Goal: Task Accomplishment & Management: Manage account settings

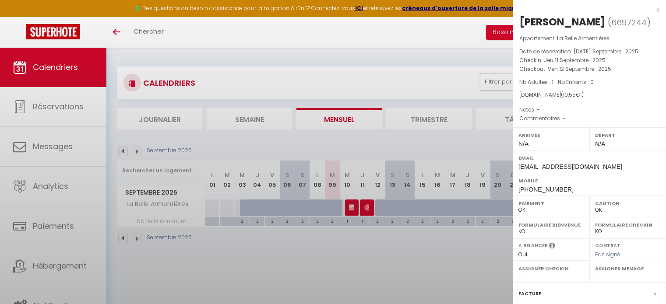
select select "0"
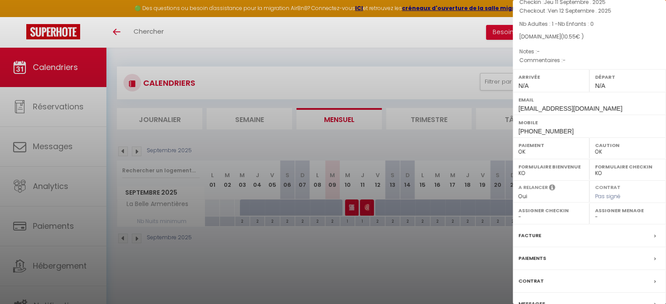
scroll to position [102, 0]
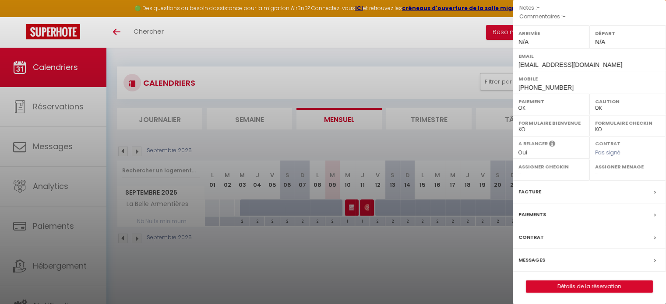
click at [380, 271] on div at bounding box center [333, 152] width 666 height 304
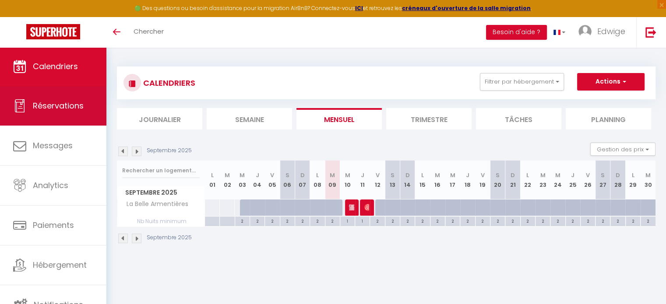
click at [67, 106] on span "Réservations" at bounding box center [58, 105] width 51 height 11
select select "not_cancelled"
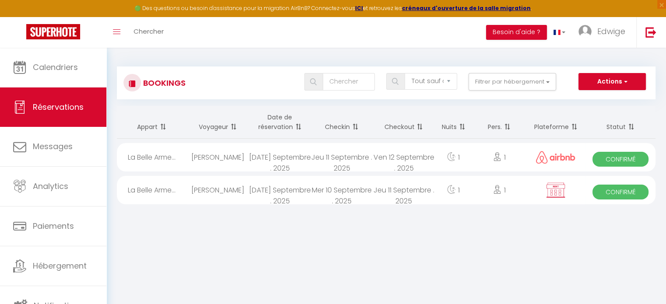
click at [518, 195] on div "1" at bounding box center [499, 190] width 54 height 28
select select "OK"
select select "KO"
select select "0"
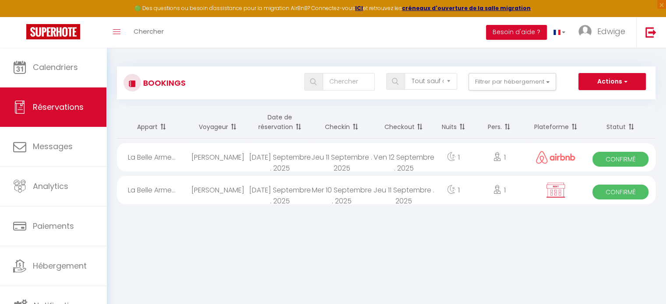
select select "0"
select select
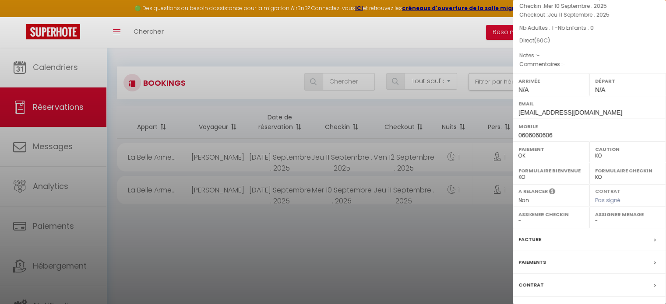
scroll to position [102, 0]
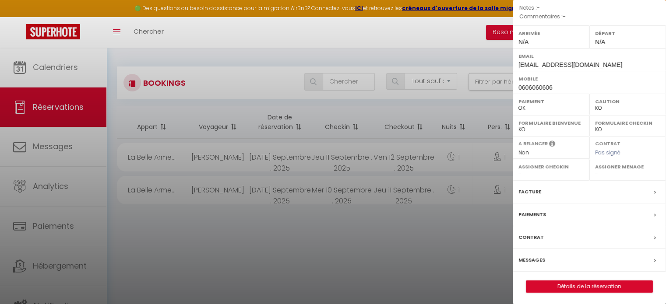
click at [467, 228] on div at bounding box center [333, 152] width 666 height 304
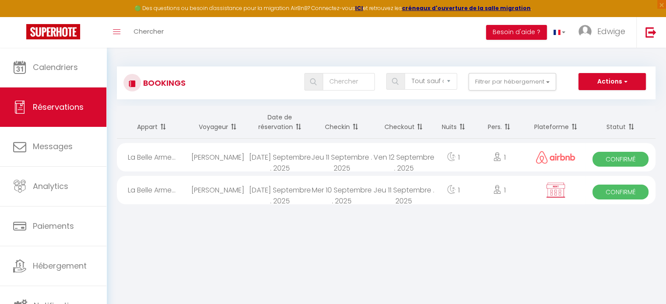
click at [379, 183] on div "Jeu 11 Septembre . 2025" at bounding box center [404, 190] width 62 height 28
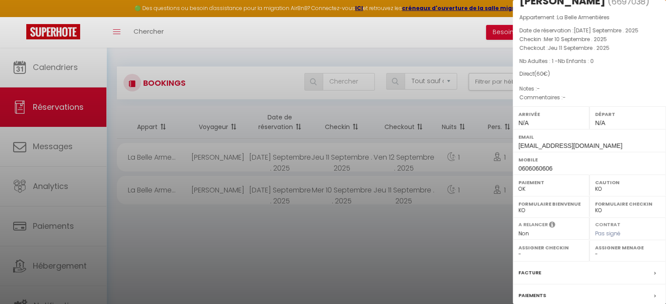
scroll to position [0, 0]
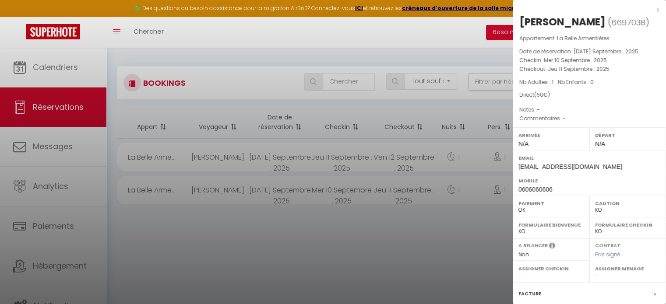
click at [430, 236] on div at bounding box center [333, 152] width 666 height 304
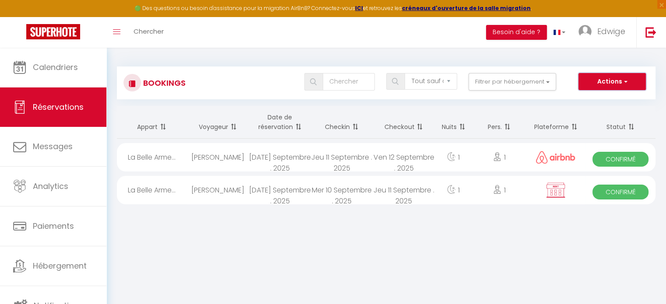
click at [617, 80] on button "Actions" at bounding box center [611, 82] width 67 height 18
click at [426, 191] on div "Jeu 11 Septembre . 2025" at bounding box center [404, 190] width 62 height 28
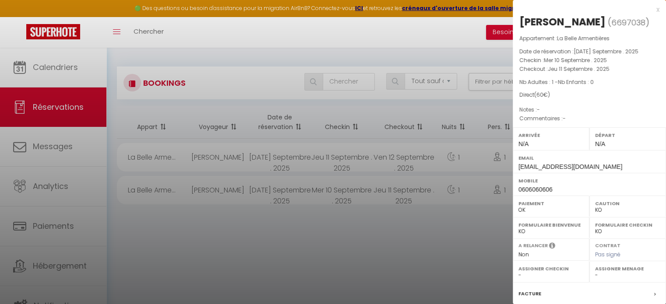
click at [385, 249] on div at bounding box center [333, 152] width 666 height 304
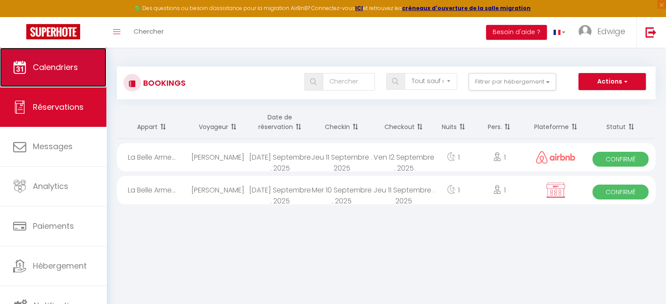
click at [64, 81] on link "Calendriers" at bounding box center [53, 67] width 106 height 39
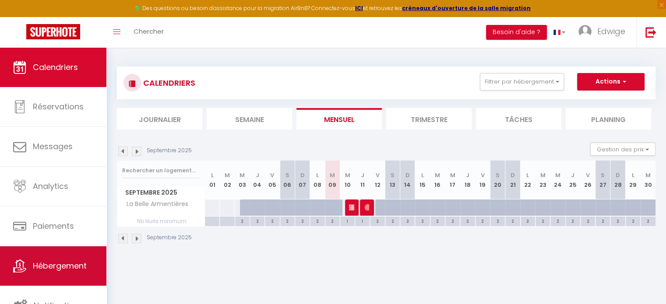
scroll to position [2, 0]
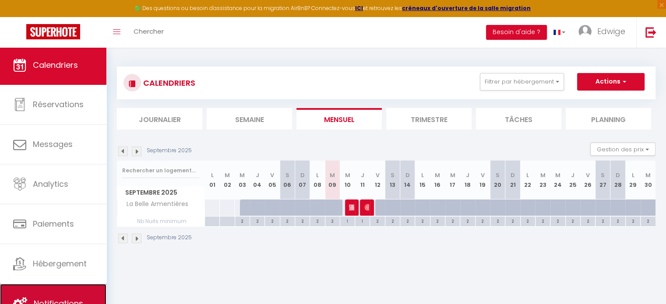
click at [80, 293] on link "Notifications" at bounding box center [53, 303] width 106 height 39
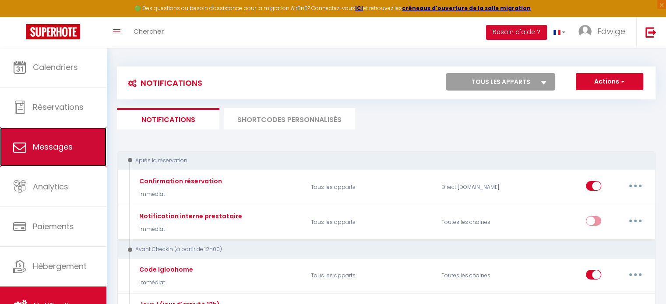
click at [58, 134] on link "Messages" at bounding box center [53, 146] width 106 height 39
select select "message"
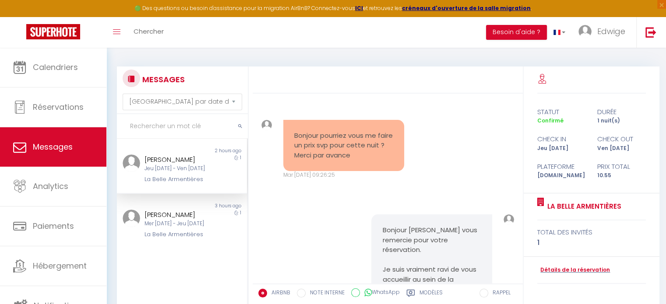
scroll to position [299, 0]
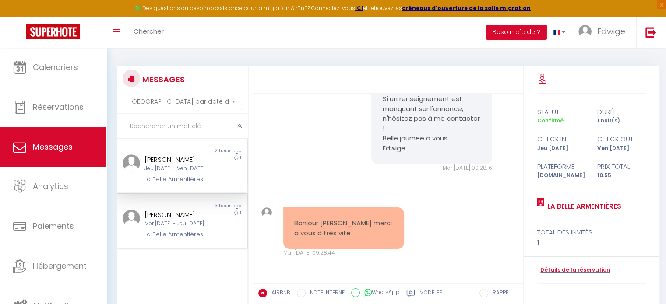
click at [187, 225] on div "Mer [DATE] - Jeu [DATE]" at bounding box center [176, 224] width 64 height 8
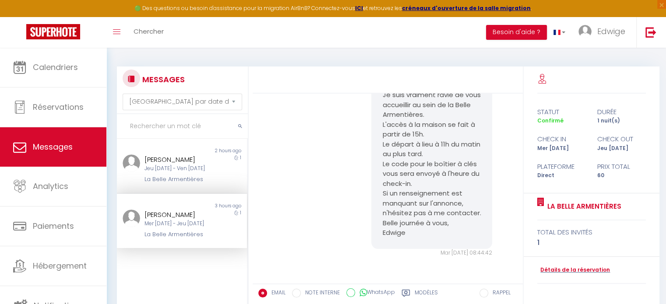
scroll to position [99, 0]
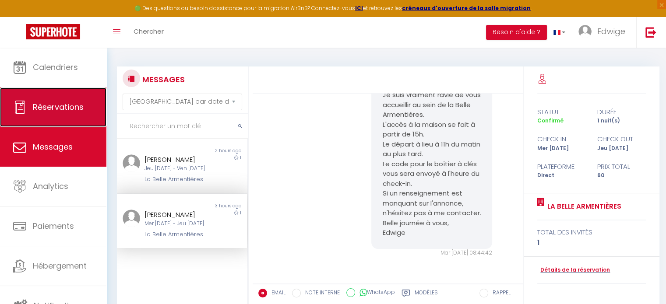
click at [42, 90] on link "Réservations" at bounding box center [53, 107] width 106 height 39
select select "not_cancelled"
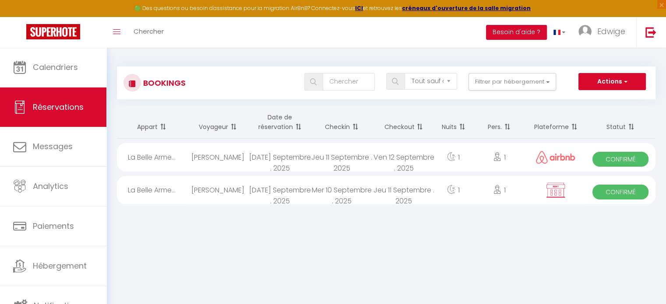
click at [553, 192] on img at bounding box center [556, 190] width 22 height 17
select select "OK"
select select "KO"
select select "0"
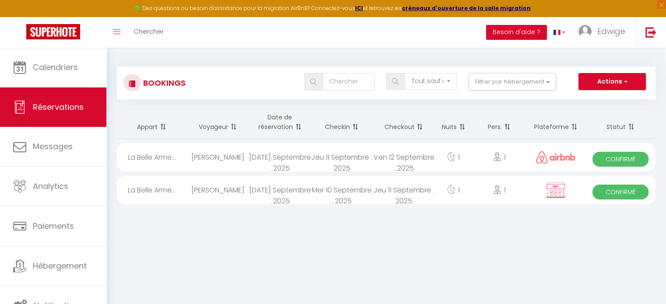
select select "0"
select select
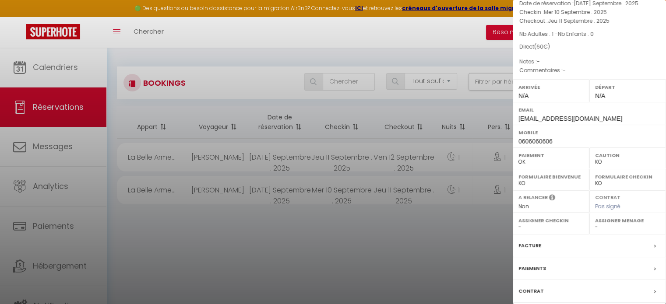
scroll to position [102, 0]
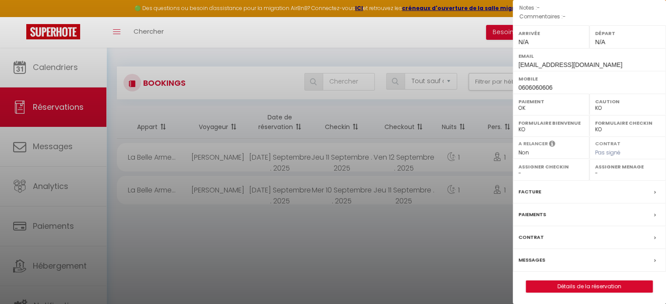
click at [532, 258] on label "Messages" at bounding box center [531, 260] width 27 height 9
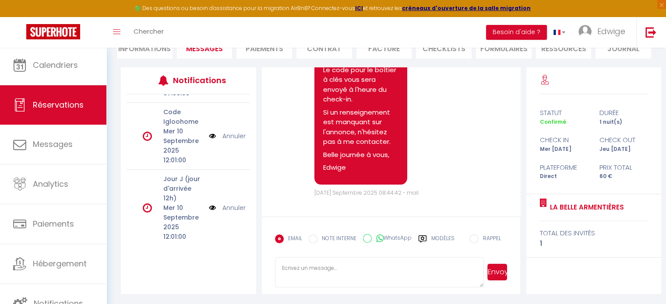
scroll to position [79, 0]
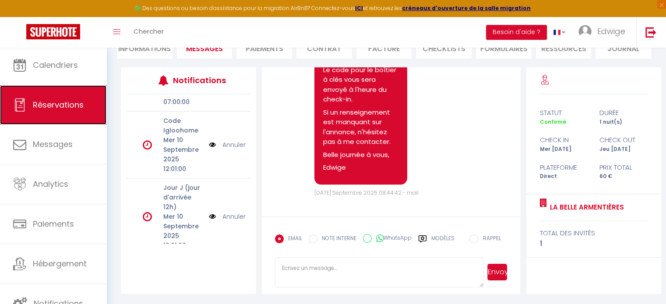
click at [64, 104] on span "Réservations" at bounding box center [58, 104] width 51 height 11
select select "not_cancelled"
select select
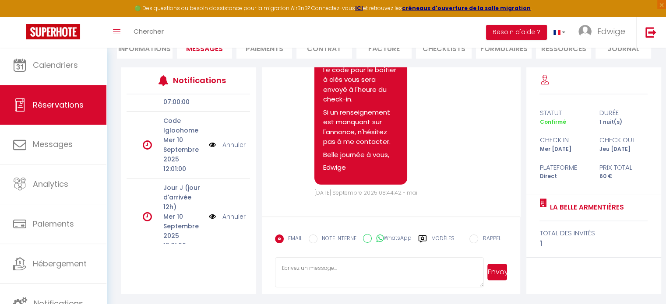
select select
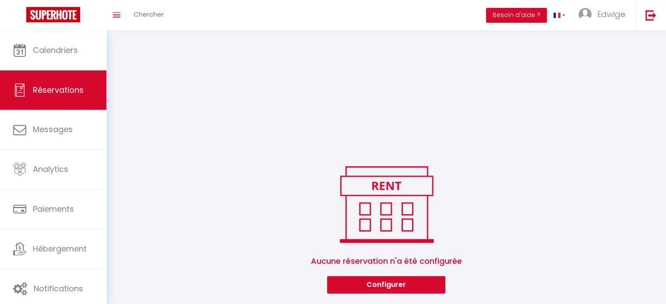
select select
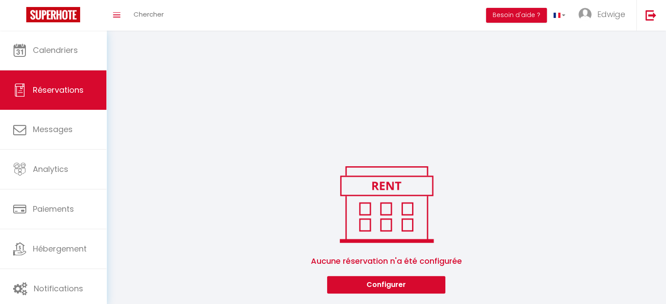
select select
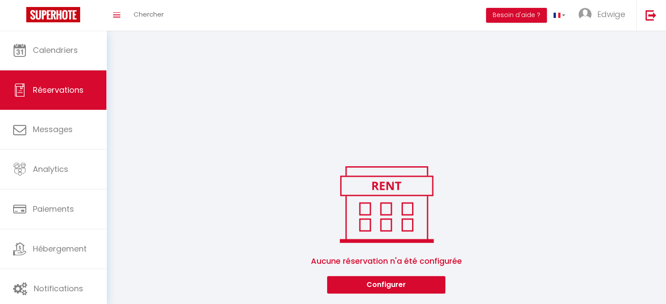
select select
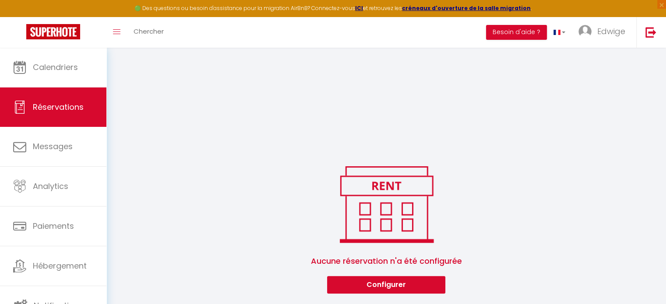
select select
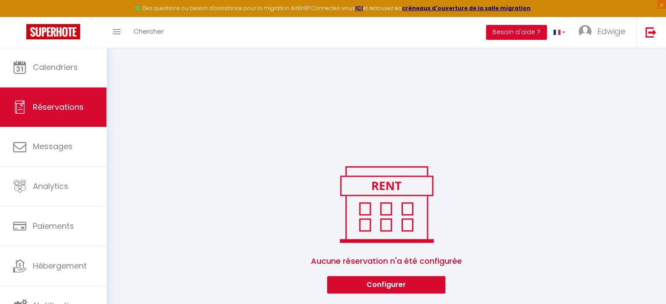
select select
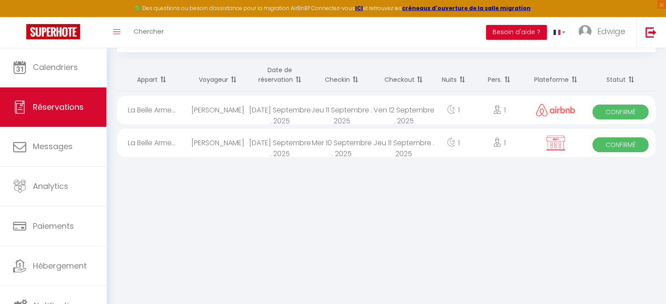
click at [578, 108] on div at bounding box center [555, 110] width 59 height 28
select select "OK"
select select "0"
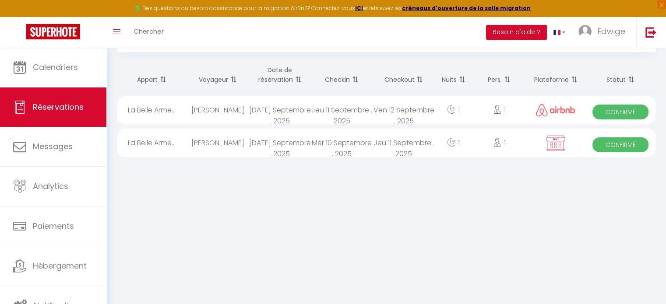
select select "1"
select select
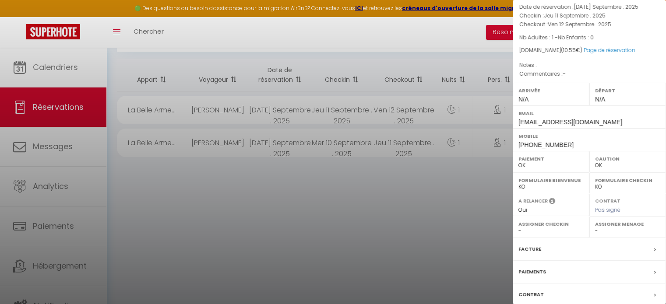
scroll to position [102, 0]
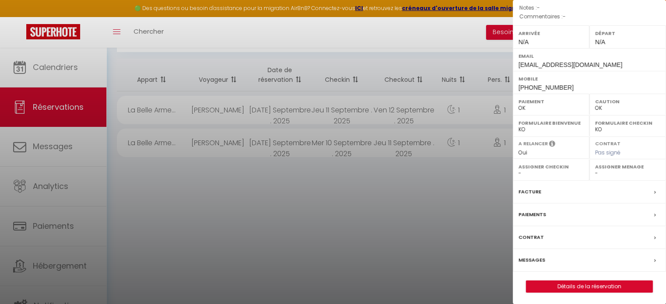
click at [535, 257] on label "Messages" at bounding box center [531, 260] width 27 height 9
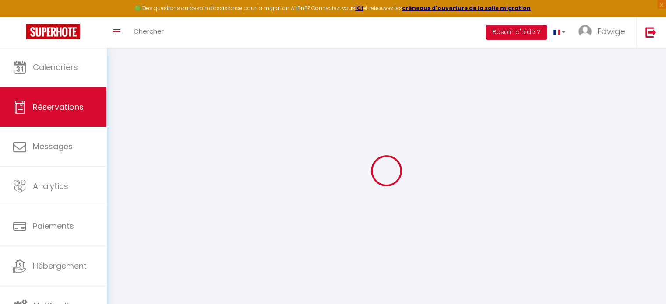
select select
checkbox input "false"
select select
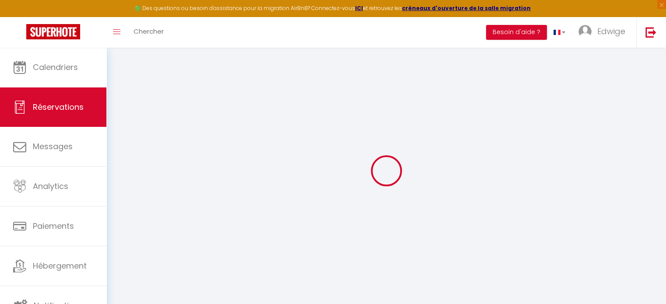
select select
checkbox input "false"
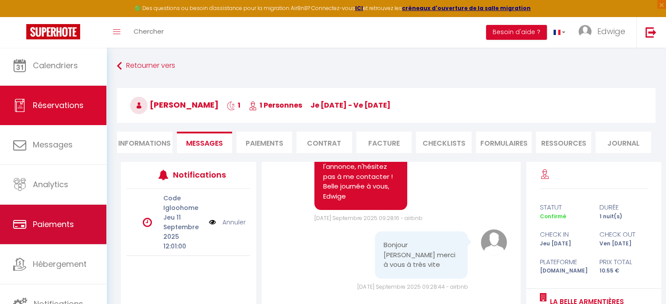
scroll to position [2, 0]
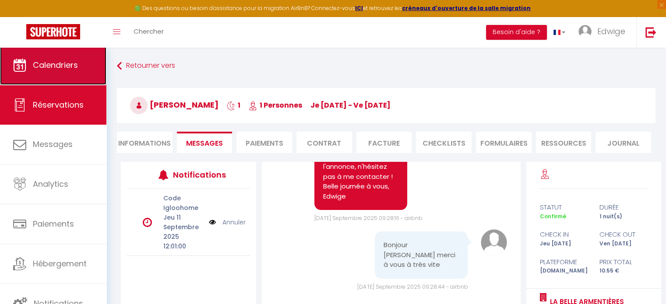
click at [54, 68] on span "Calendriers" at bounding box center [55, 65] width 45 height 11
